Goal: Transaction & Acquisition: Purchase product/service

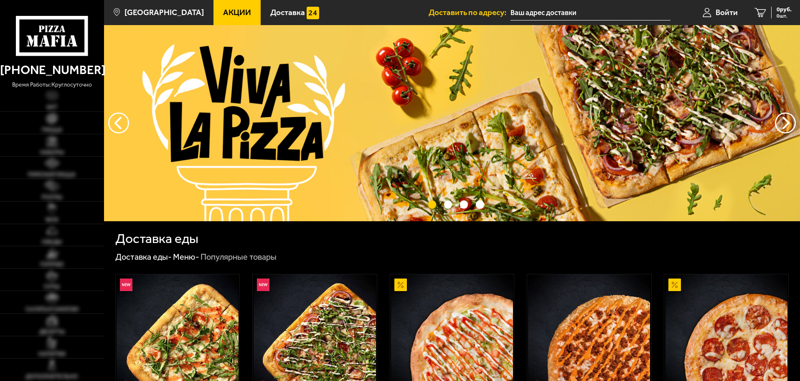
type input "[STREET_ADDRESS]"
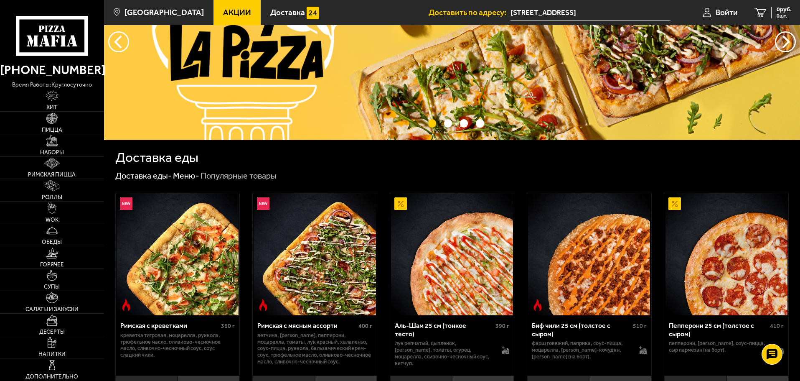
scroll to position [84, 0]
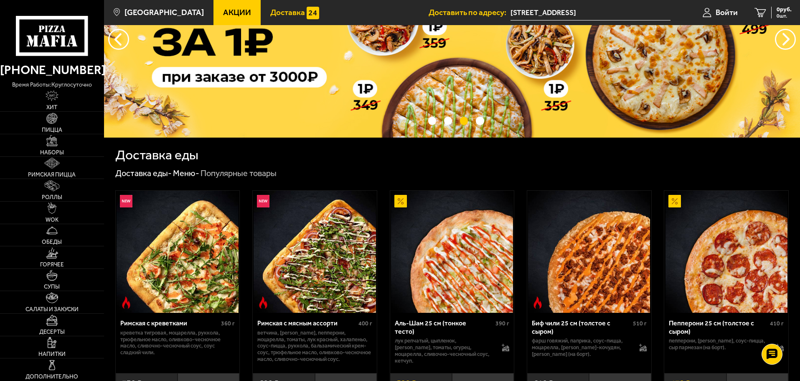
click at [280, 11] on span "Доставка" at bounding box center [287, 12] width 35 height 8
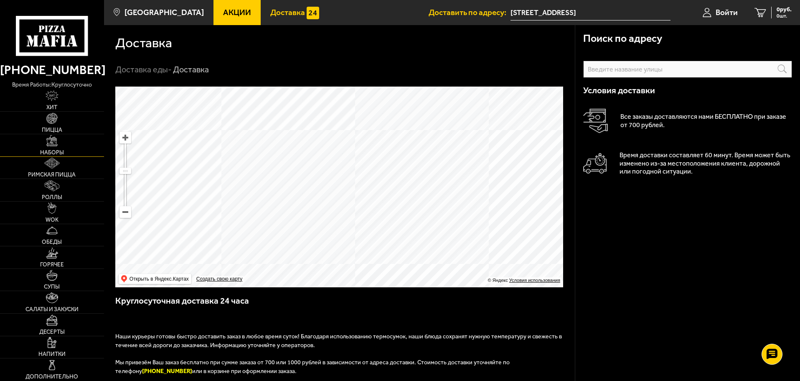
click at [56, 144] on img at bounding box center [51, 140] width 11 height 11
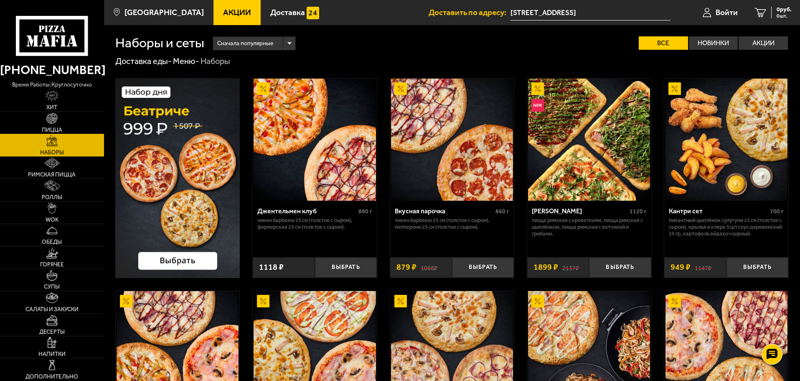
click at [51, 125] on link "Пицца" at bounding box center [52, 123] width 104 height 22
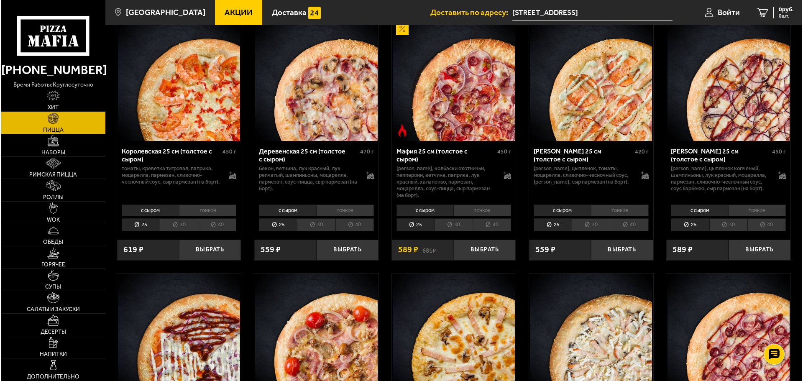
scroll to position [836, 0]
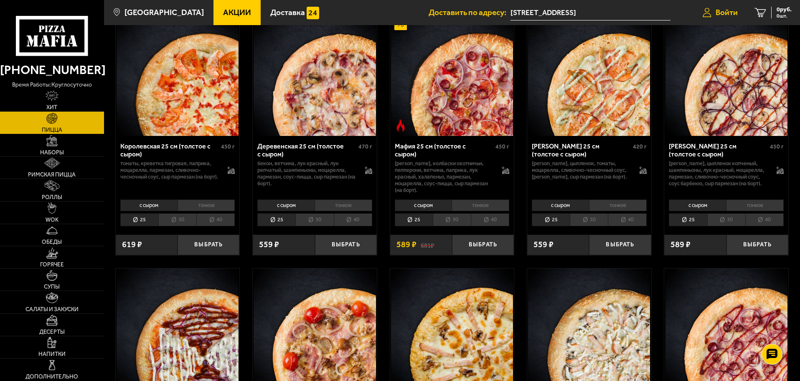
click at [716, 12] on span "Войти" at bounding box center [727, 12] width 22 height 8
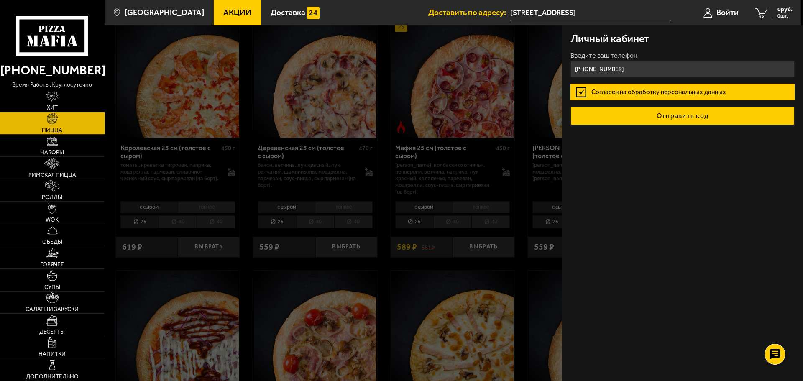
type input "[PHONE_NUMBER]"
click at [677, 115] on button "Отправить код" at bounding box center [682, 116] width 224 height 18
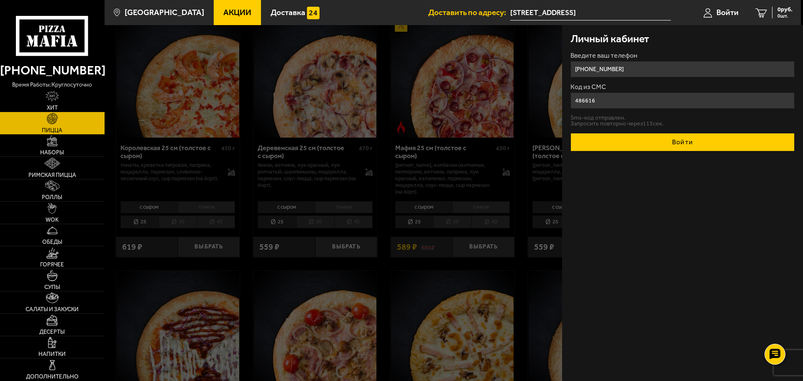
type input "486616"
click at [677, 145] on button "Войти" at bounding box center [682, 142] width 224 height 18
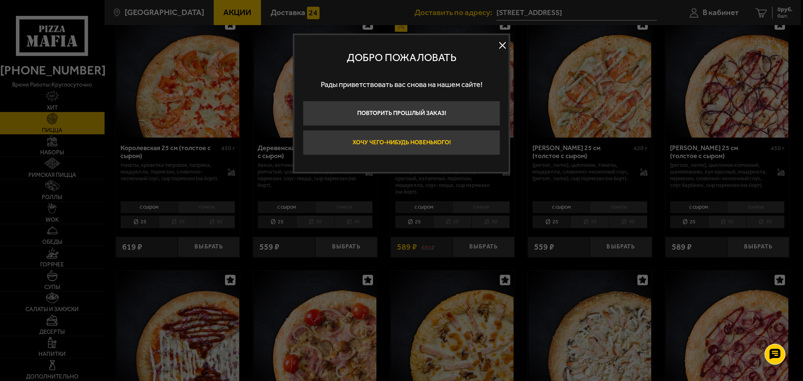
click at [431, 142] on button "Хочу чего-нибудь новенького!" at bounding box center [401, 142] width 197 height 25
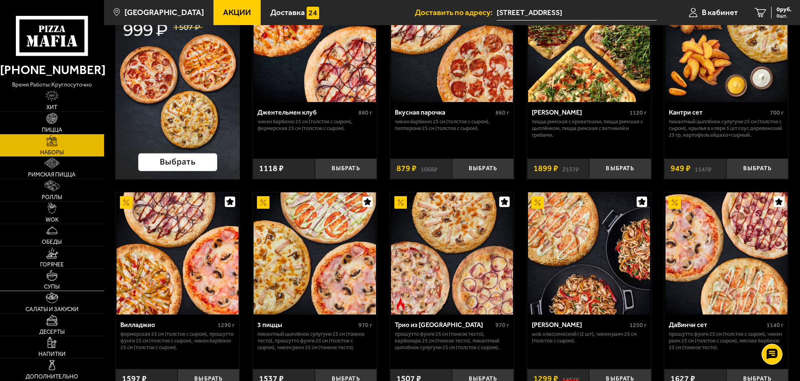
scroll to position [125, 0]
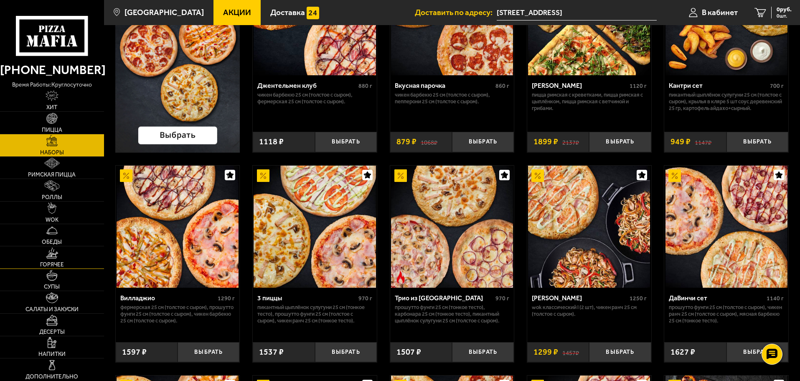
click at [50, 251] on img at bounding box center [52, 252] width 13 height 11
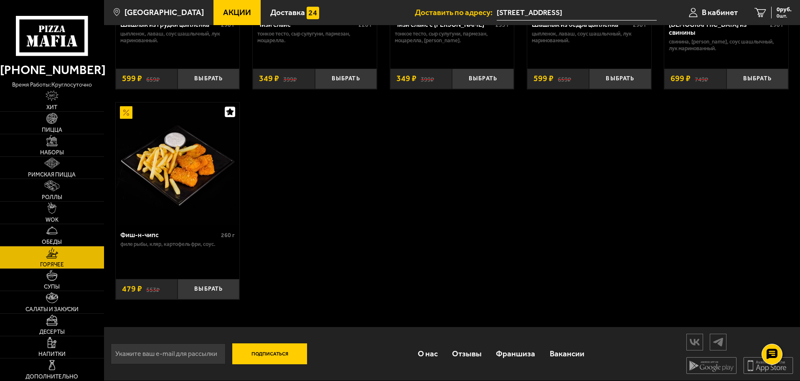
scroll to position [660, 0]
click at [53, 214] on link "WOK" at bounding box center [52, 212] width 104 height 22
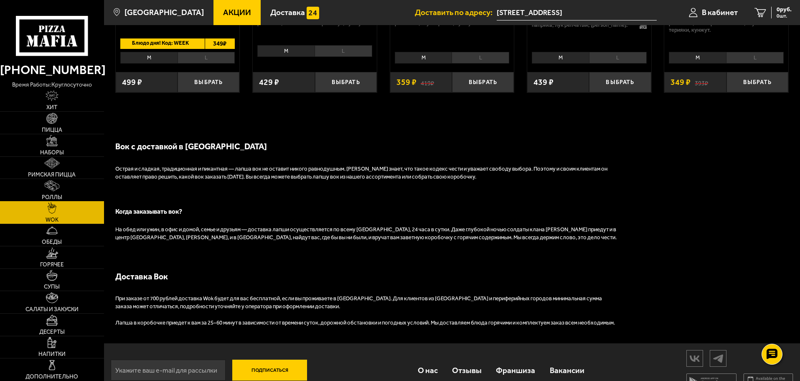
scroll to position [669, 0]
click at [49, 173] on span "Римская пицца" at bounding box center [52, 175] width 48 height 6
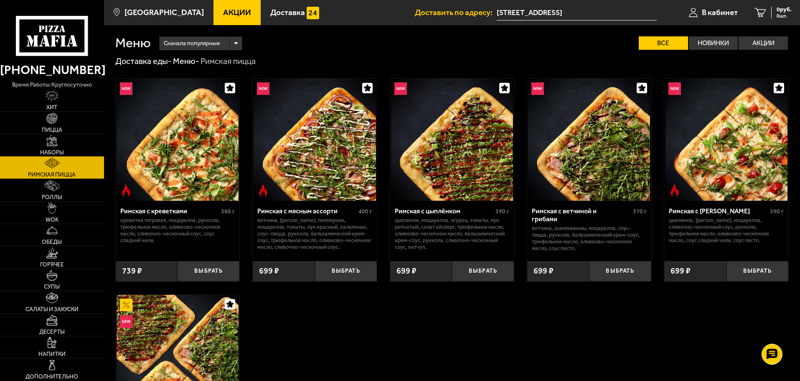
click at [52, 148] on link "Наборы" at bounding box center [52, 145] width 104 height 22
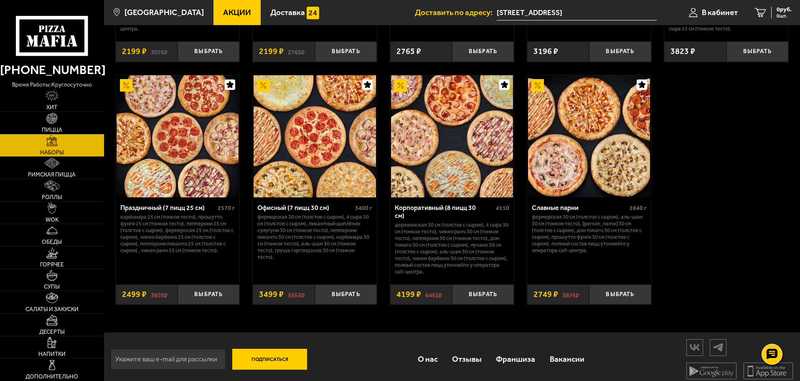
scroll to position [1283, 0]
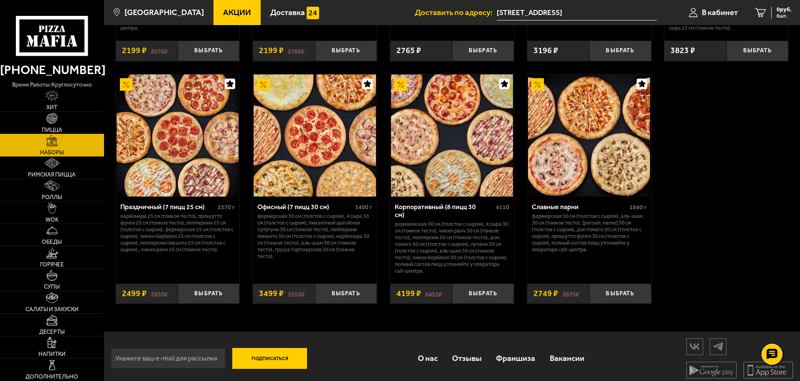
click at [52, 123] on img at bounding box center [51, 118] width 11 height 11
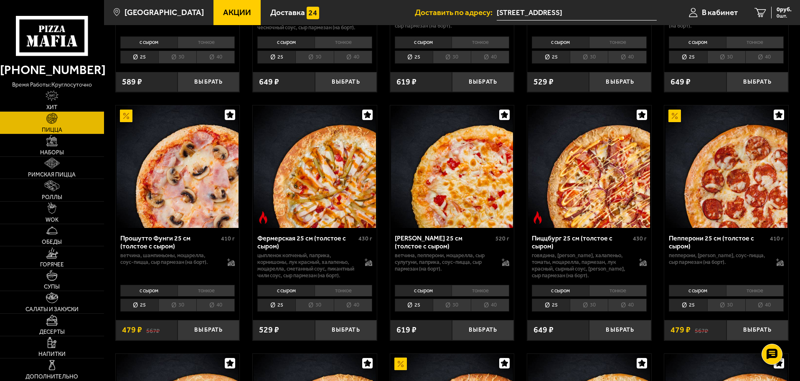
scroll to position [502, 0]
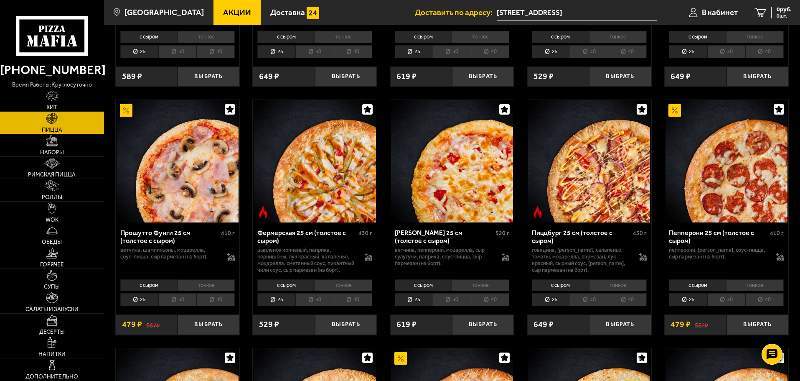
click at [175, 306] on li "30" at bounding box center [177, 299] width 38 height 13
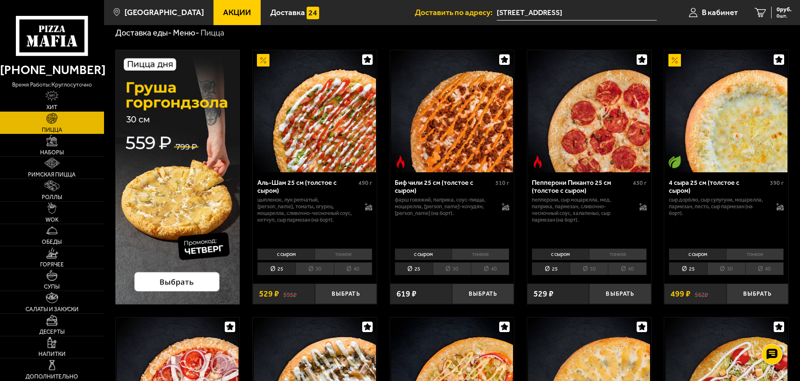
scroll to position [42, 0]
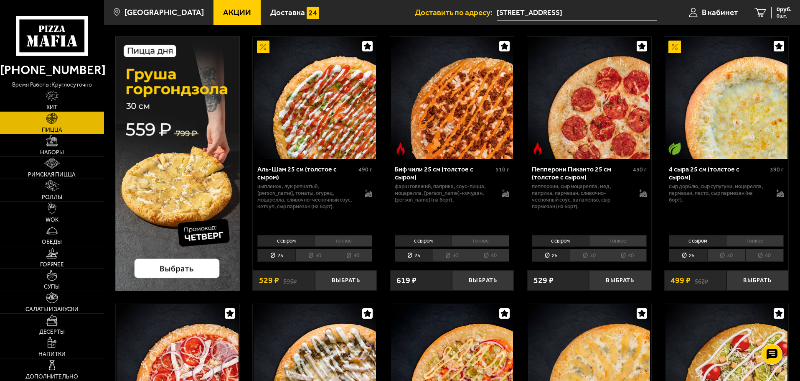
click at [595, 256] on li "30" at bounding box center [589, 255] width 38 height 13
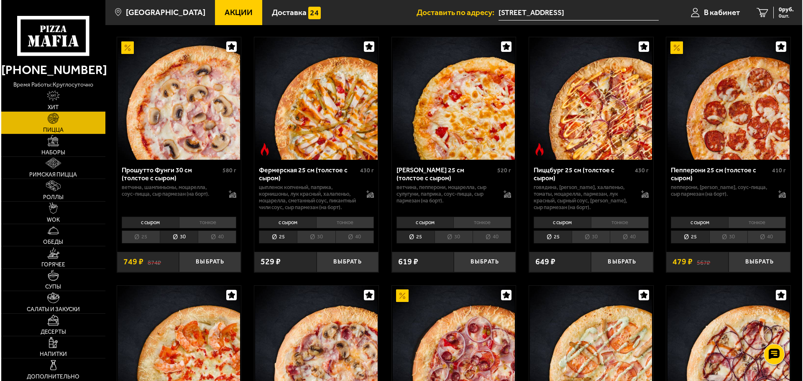
scroll to position [585, 0]
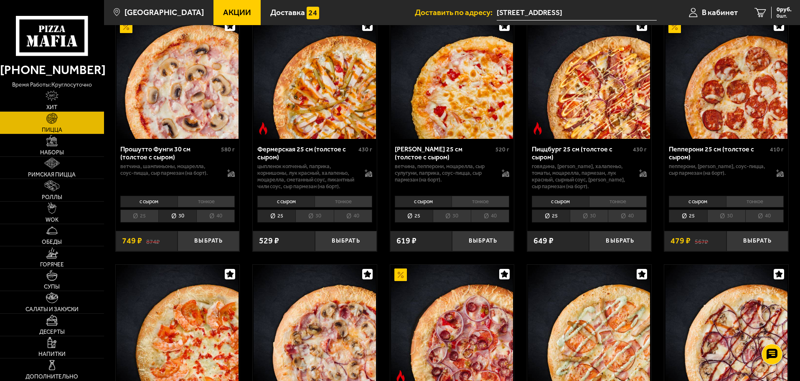
click at [727, 222] on li "30" at bounding box center [727, 215] width 38 height 13
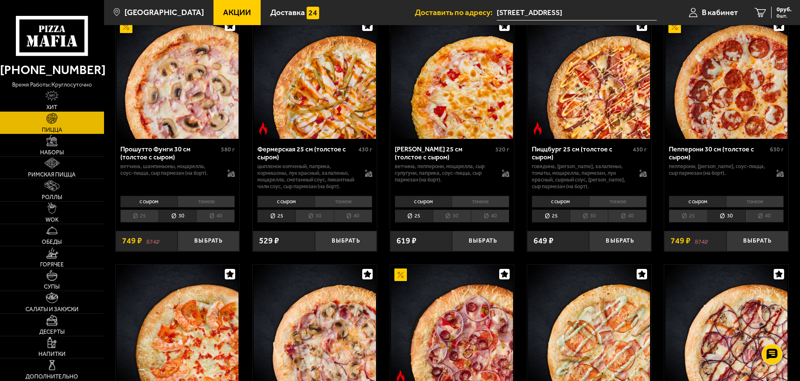
click at [693, 156] on div "Пепперони 30 см (толстое с сыром)" at bounding box center [718, 153] width 99 height 16
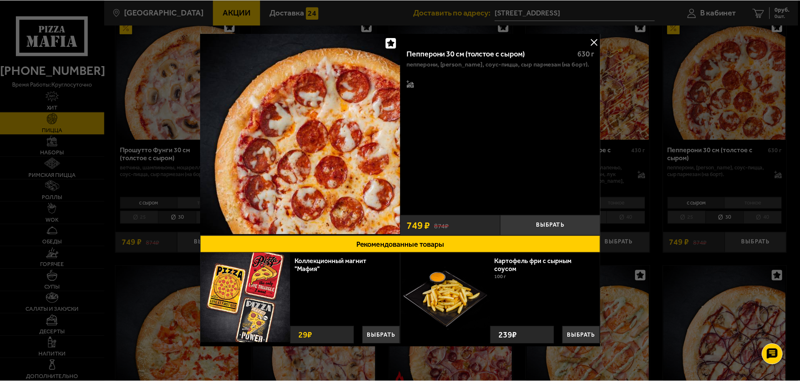
scroll to position [6, 0]
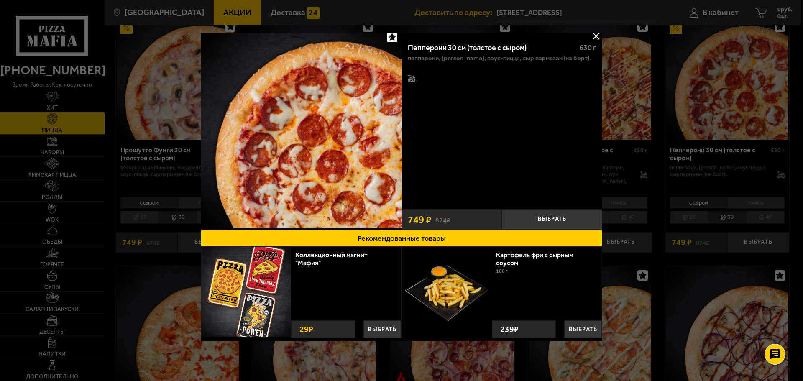
click at [595, 38] on button at bounding box center [595, 36] width 13 height 13
